Goal: Information Seeking & Learning: Understand process/instructions

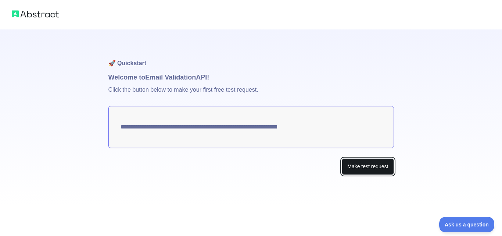
click at [355, 158] on button "Make test request" at bounding box center [368, 166] width 52 height 17
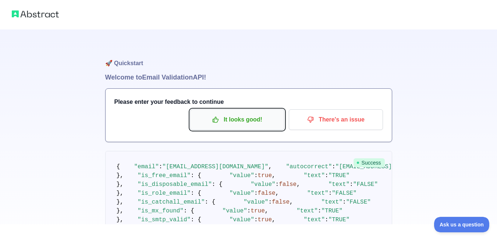
click at [271, 113] on p "It looks good!" at bounding box center [237, 119] width 83 height 12
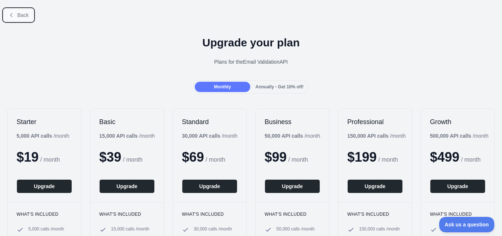
click at [24, 17] on span "Back" at bounding box center [22, 15] width 11 height 6
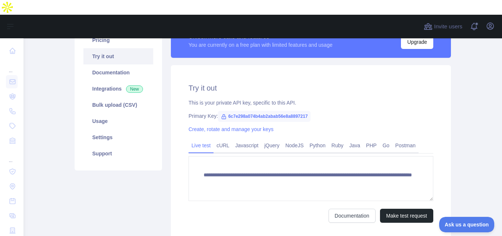
scroll to position [74, 0]
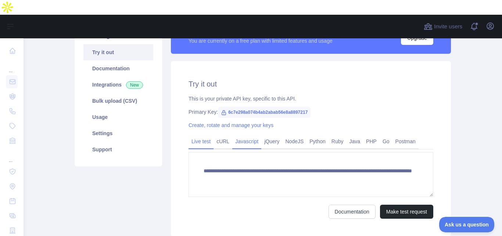
click at [242, 135] on link "Javascript" at bounding box center [246, 141] width 29 height 12
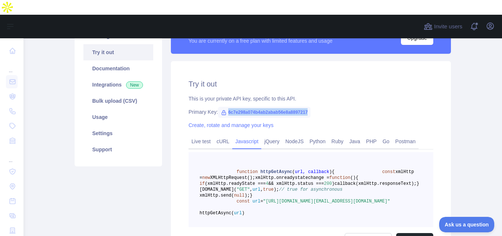
drag, startPoint x: 224, startPoint y: 97, endPoint x: 305, endPoint y: 97, distance: 80.9
click at [305, 107] on span "6c7e298a074b4ab2abab56e8a8897217" at bounding box center [264, 112] width 93 height 11
copy span "6c7e298a074b4ab2abab56e8a8897217"
click at [369, 95] on div "This is your private API key, specific to this API." at bounding box center [311, 98] width 245 height 7
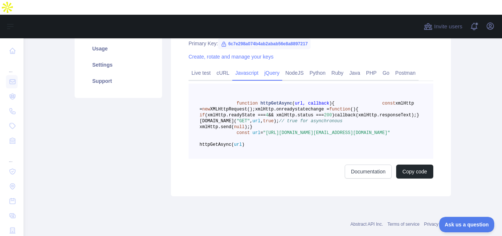
scroll to position [67, 0]
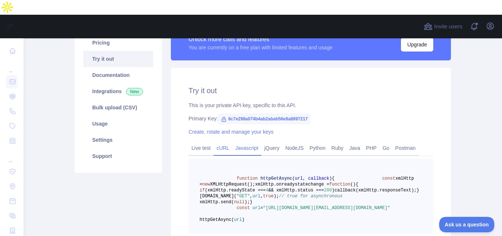
click at [220, 142] on link "cURL" at bounding box center [223, 148] width 19 height 12
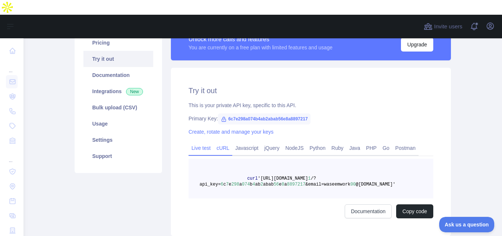
click at [203, 142] on link "Live test" at bounding box center [201, 148] width 25 height 12
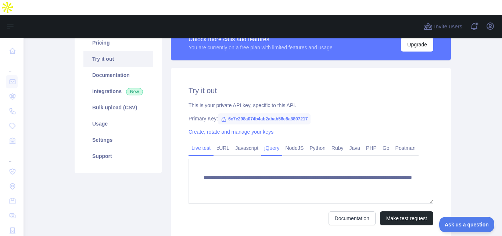
click at [265, 142] on link "jQuery" at bounding box center [271, 148] width 21 height 12
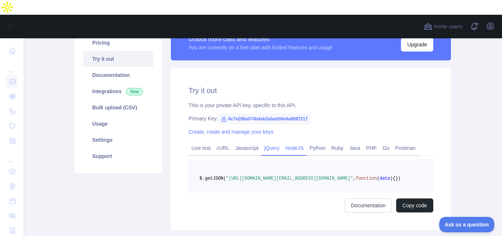
click at [297, 142] on link "NodeJS" at bounding box center [294, 148] width 24 height 12
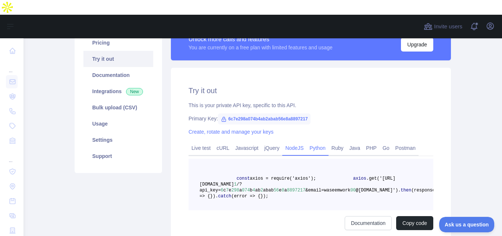
click at [316, 142] on link "Python" at bounding box center [318, 148] width 22 height 12
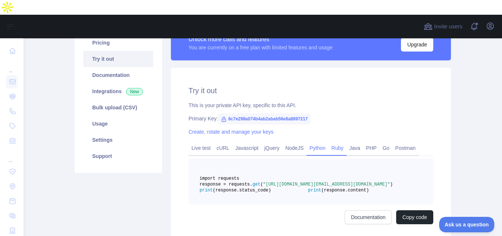
click at [332, 142] on link "Ruby" at bounding box center [338, 148] width 18 height 12
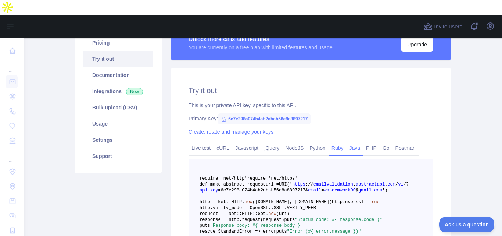
click at [350, 142] on link "Java" at bounding box center [355, 148] width 17 height 12
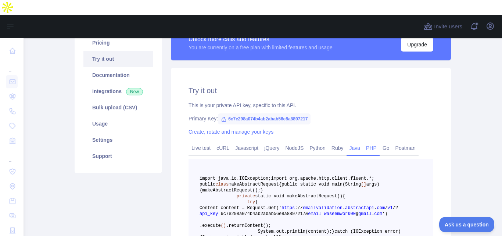
click at [368, 142] on link "PHP" at bounding box center [371, 148] width 17 height 12
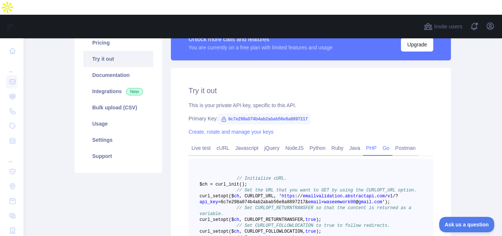
click at [383, 142] on link "Go" at bounding box center [386, 148] width 13 height 12
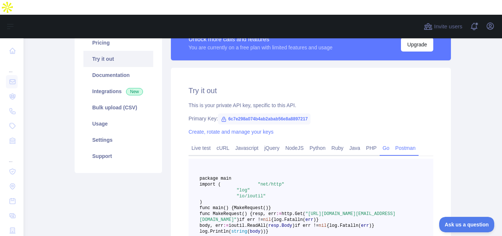
click at [396, 142] on link "Postman" at bounding box center [406, 148] width 26 height 12
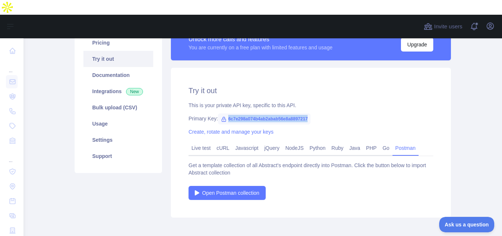
drag, startPoint x: 223, startPoint y: 103, endPoint x: 309, endPoint y: 101, distance: 86.1
click at [309, 115] on div "Primary Key: 6c7e298a074b4ab2abab56e8a8897217" at bounding box center [311, 118] width 245 height 7
copy span "6c7e298a074b4ab2abab56e8a8897217"
